Goal: Task Accomplishment & Management: Use online tool/utility

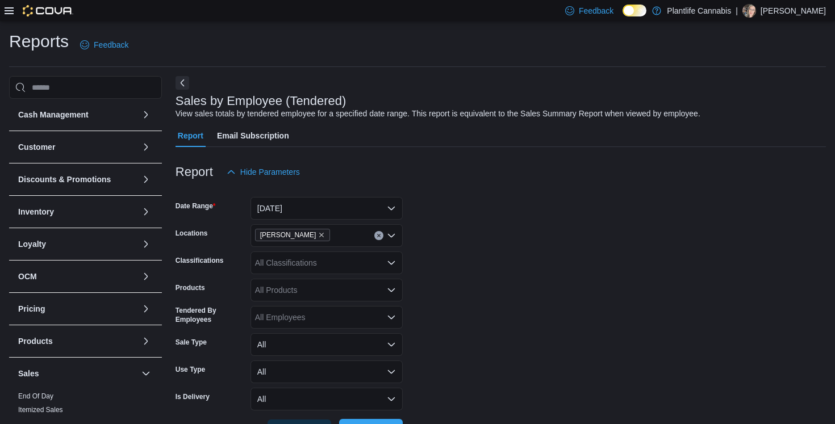
scroll to position [326, 0]
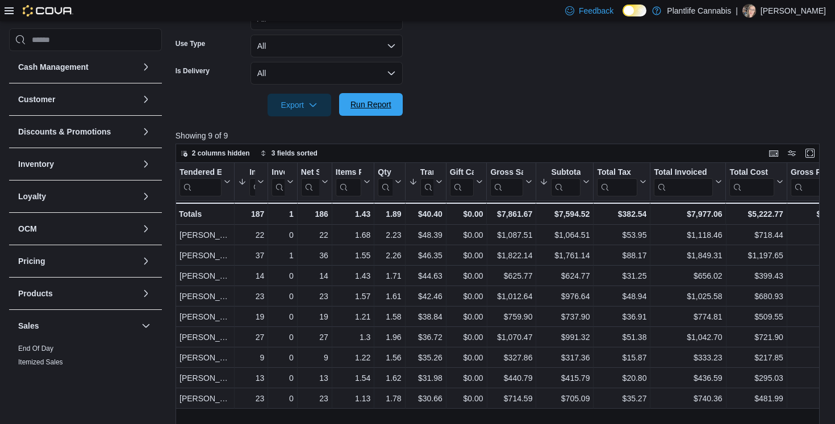
click at [361, 106] on span "Run Report" at bounding box center [370, 104] width 41 height 11
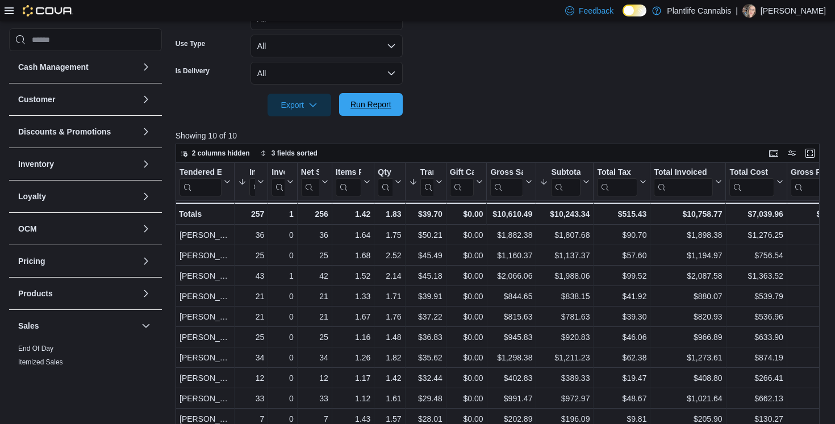
click at [362, 108] on span "Run Report" at bounding box center [370, 104] width 41 height 11
click at [376, 107] on span "Run Report" at bounding box center [370, 104] width 41 height 11
click at [513, 85] on div at bounding box center [500, 89] width 650 height 9
click at [369, 105] on span "Run Report" at bounding box center [370, 104] width 41 height 11
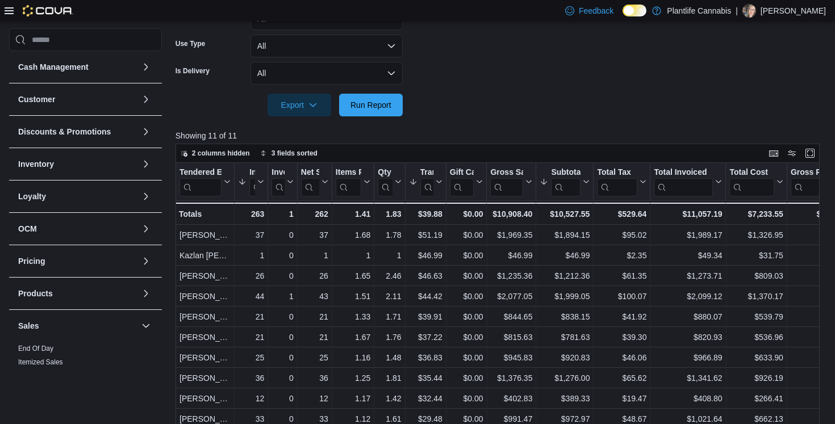
click at [376, 101] on span "Run Report" at bounding box center [370, 104] width 41 height 11
click at [500, 118] on div at bounding box center [500, 123] width 650 height 14
click at [387, 108] on span "Run Report" at bounding box center [370, 104] width 41 height 11
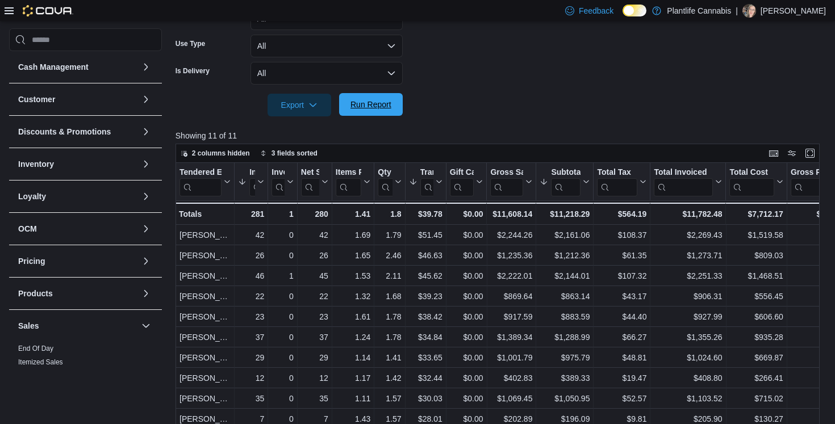
click at [395, 114] on span "Run Report" at bounding box center [371, 104] width 50 height 23
click at [497, 92] on div at bounding box center [500, 89] width 650 height 9
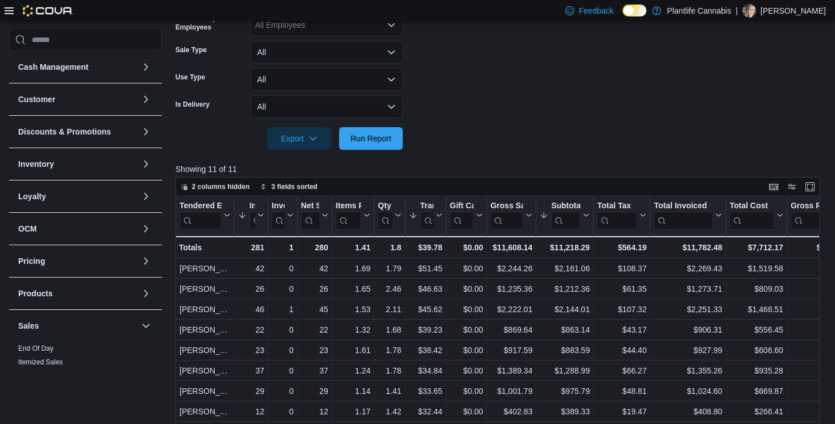
scroll to position [303, 0]
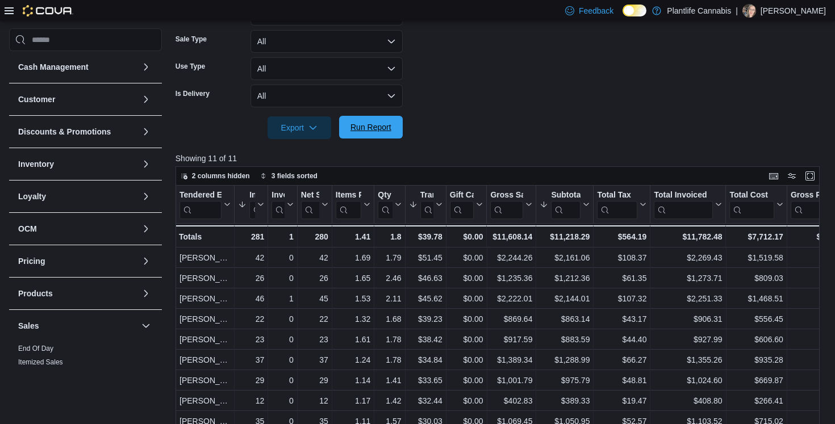
click at [386, 130] on span "Run Report" at bounding box center [370, 127] width 41 height 11
